Goal: Task Accomplishment & Management: Manage account settings

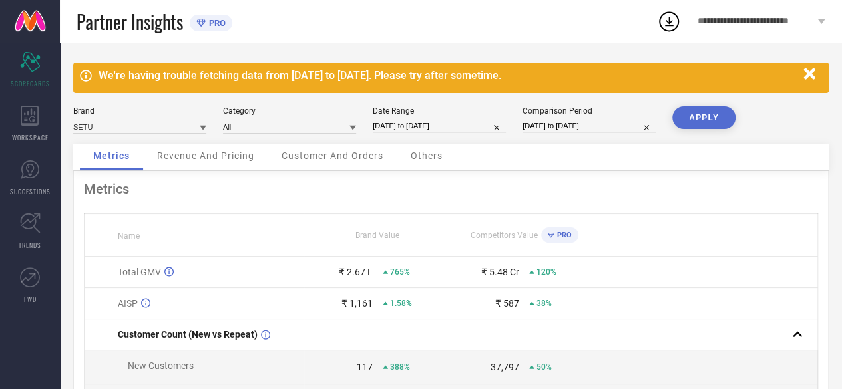
click at [787, 22] on span "**********" at bounding box center [756, 21] width 117 height 11
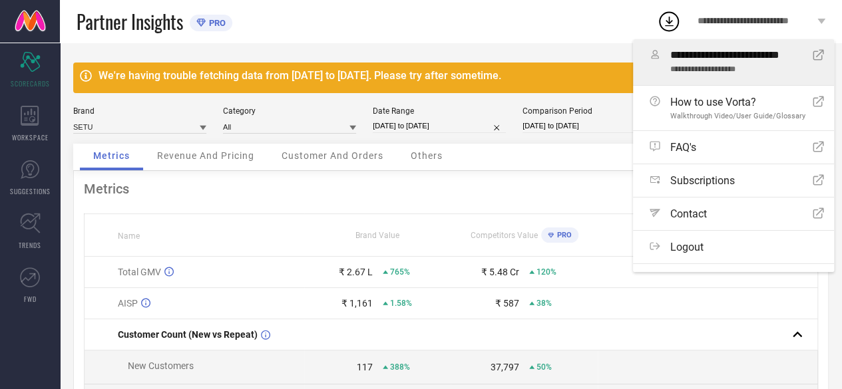
click at [759, 59] on span "**********" at bounding box center [736, 55] width 132 height 13
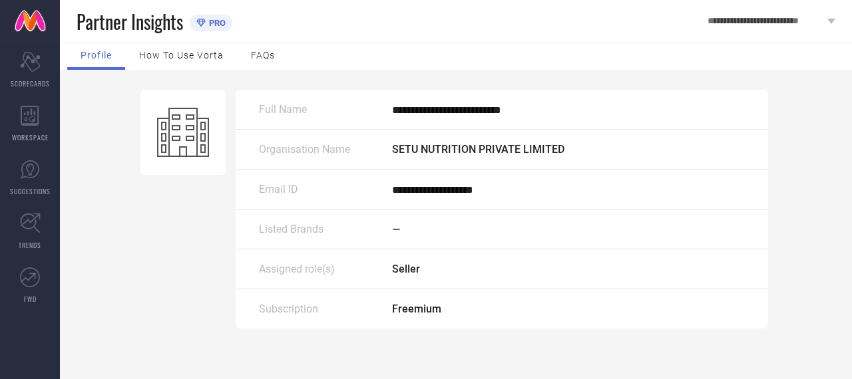
click at [39, 21] on link at bounding box center [30, 21] width 60 height 43
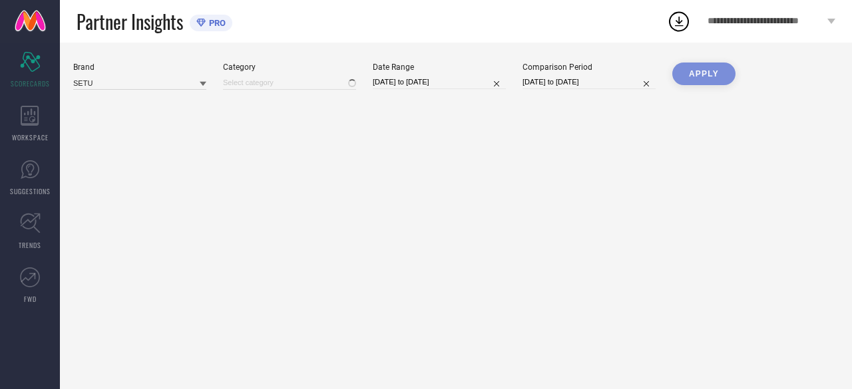
type input "All"
